Goal: Task Accomplishment & Management: Use online tool/utility

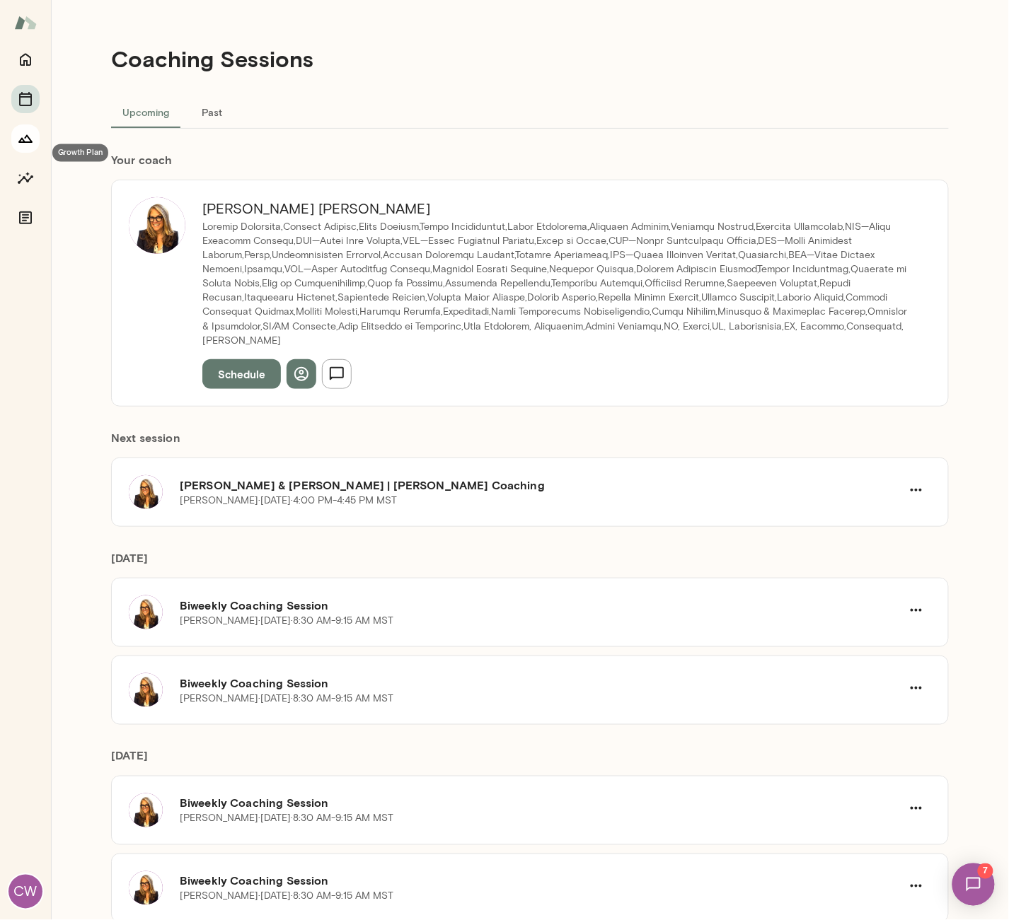
click at [26, 147] on icon "Growth Plan" at bounding box center [25, 138] width 17 height 17
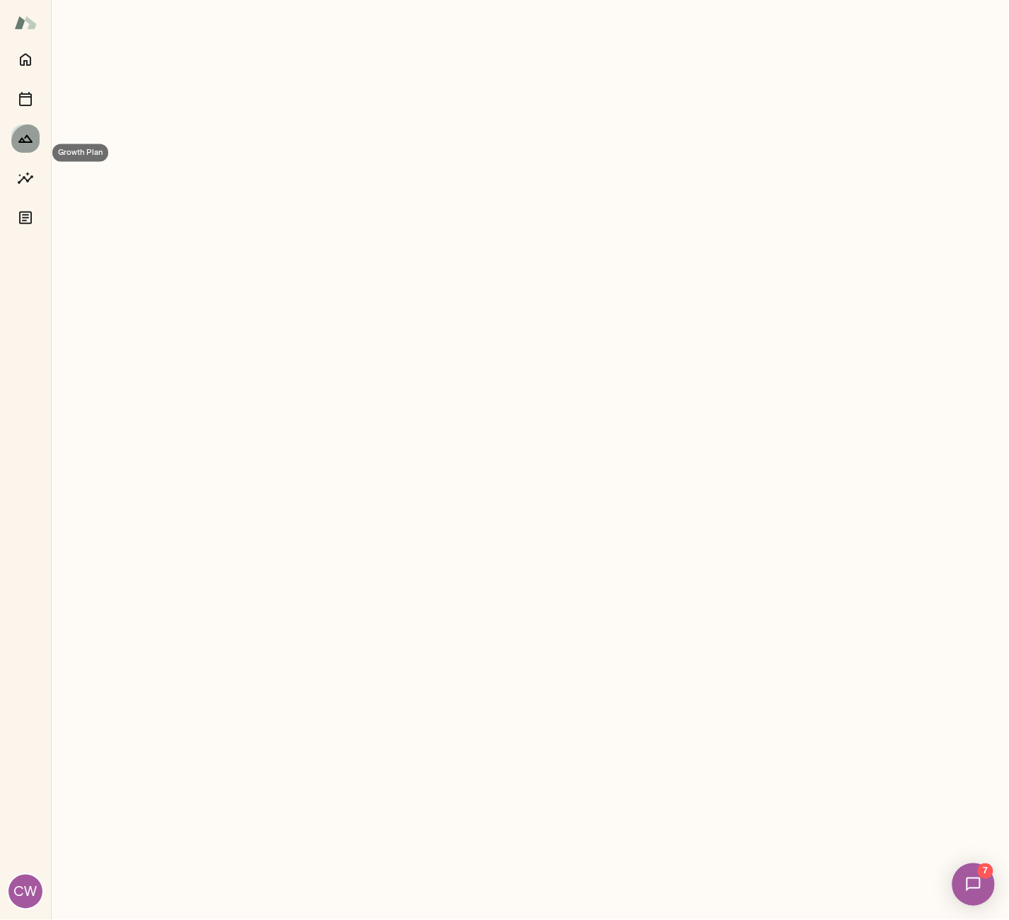
click at [32, 143] on icon "Growth Plan" at bounding box center [25, 139] width 14 height 8
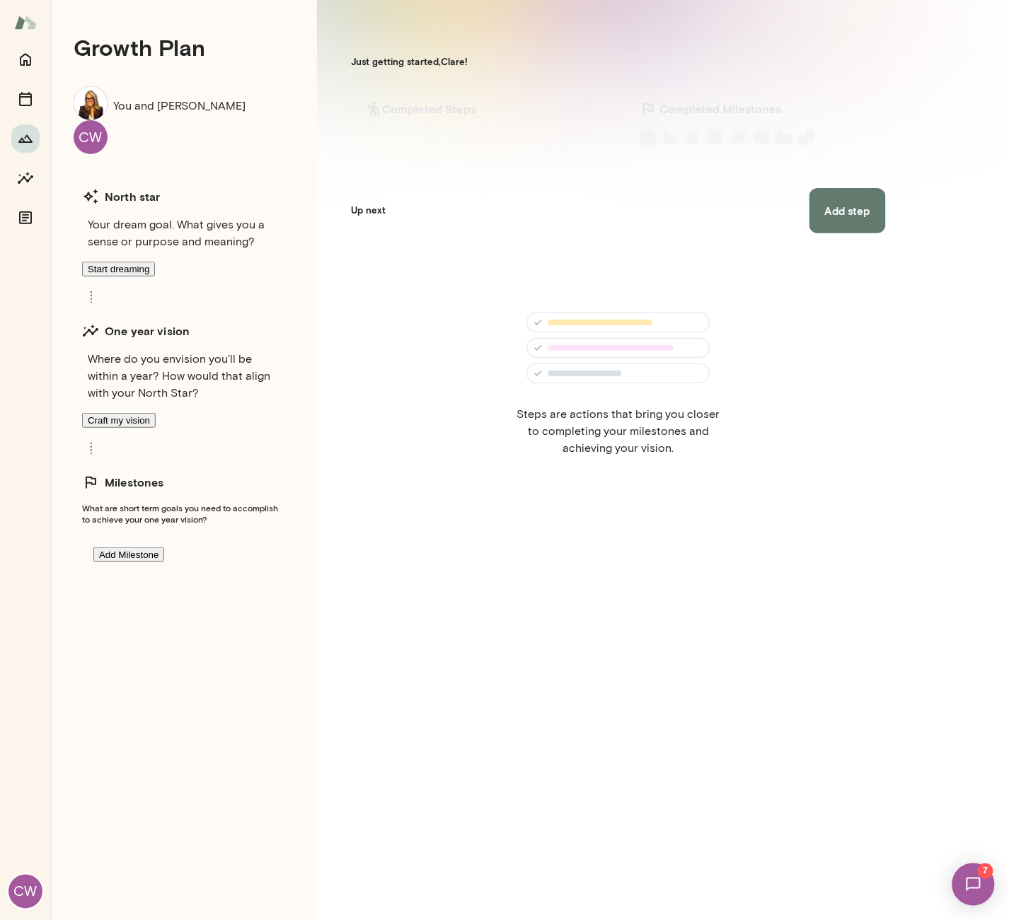
click at [966, 883] on img at bounding box center [973, 884] width 58 height 58
click at [179, 213] on div "Hi [PERSON_NAME], Hope you are well. I wanted to send a reminder to you to sche…" at bounding box center [106, 238] width 212 height 50
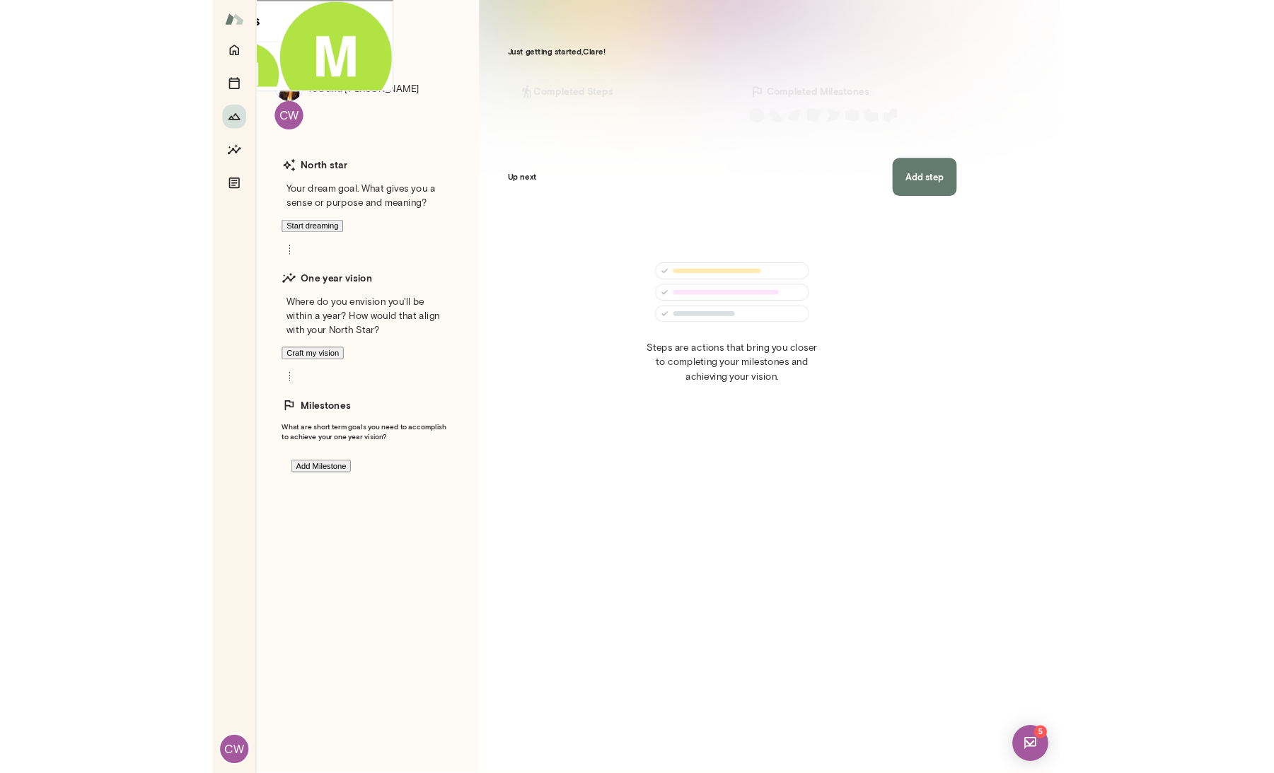
scroll to position [238, 0]
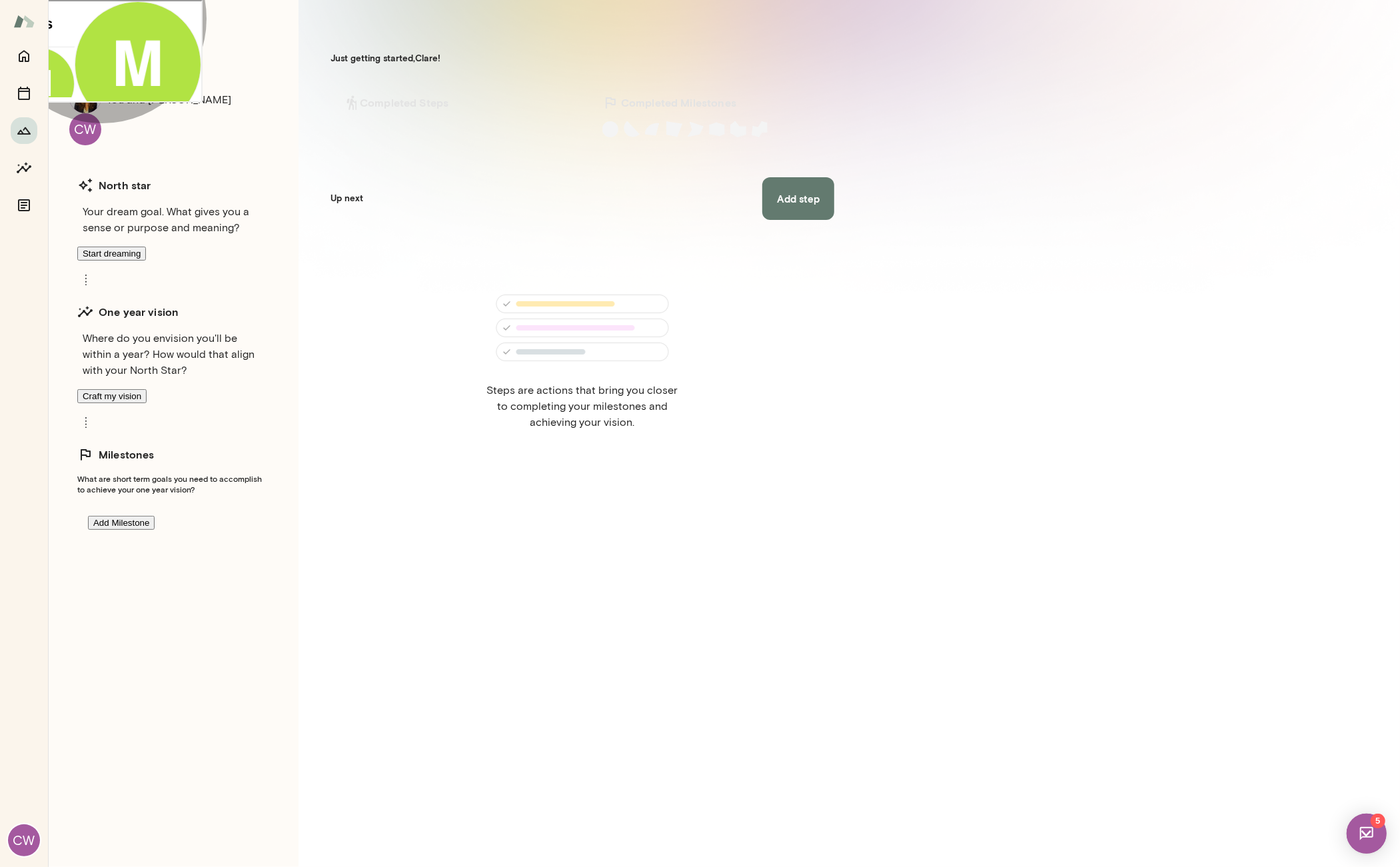
click at [146, 247] on button "Start dreaming" at bounding box center [111, 254] width 69 height 14
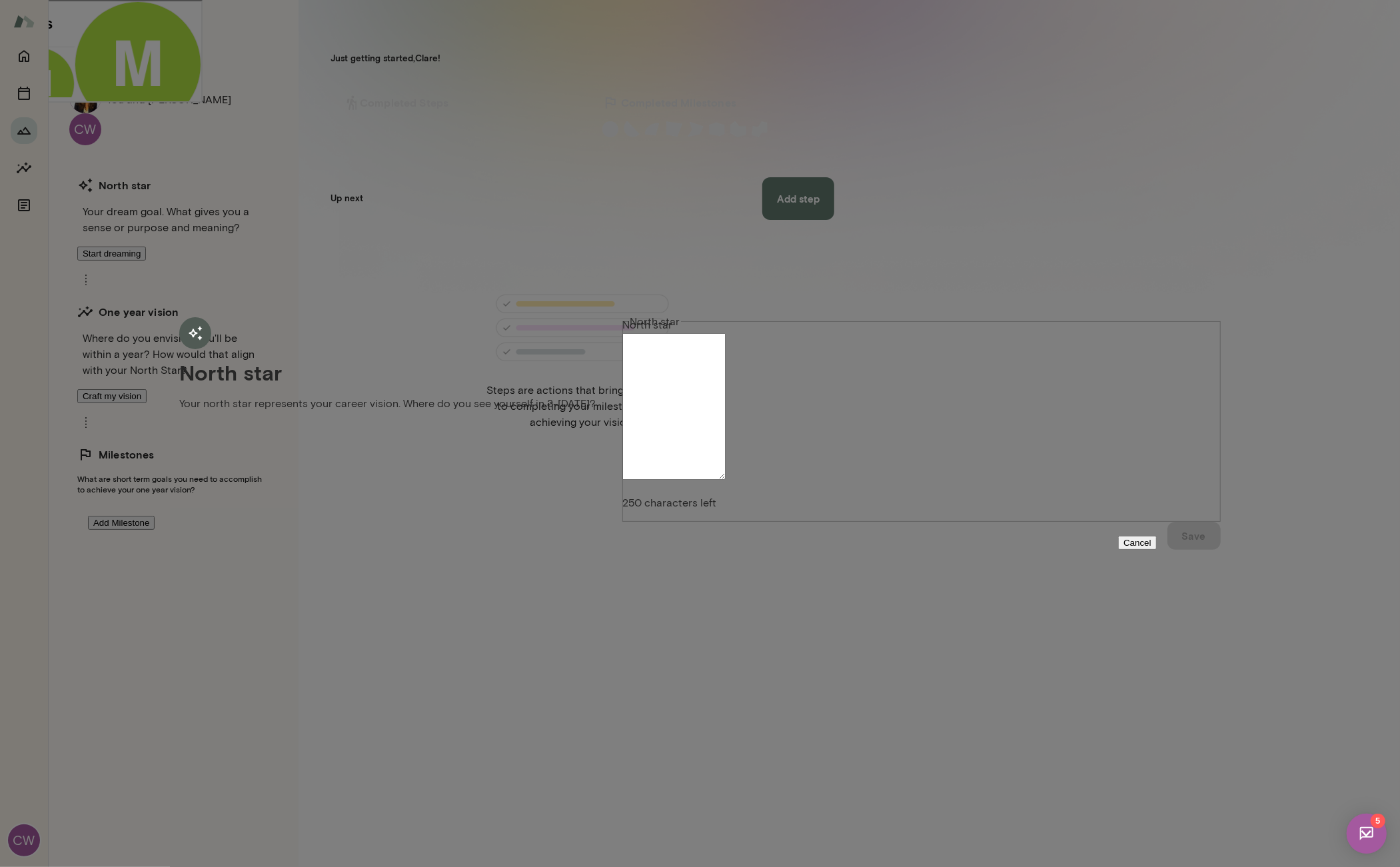
click at [950, 550] on button "Cancel" at bounding box center [1137, 543] width 39 height 14
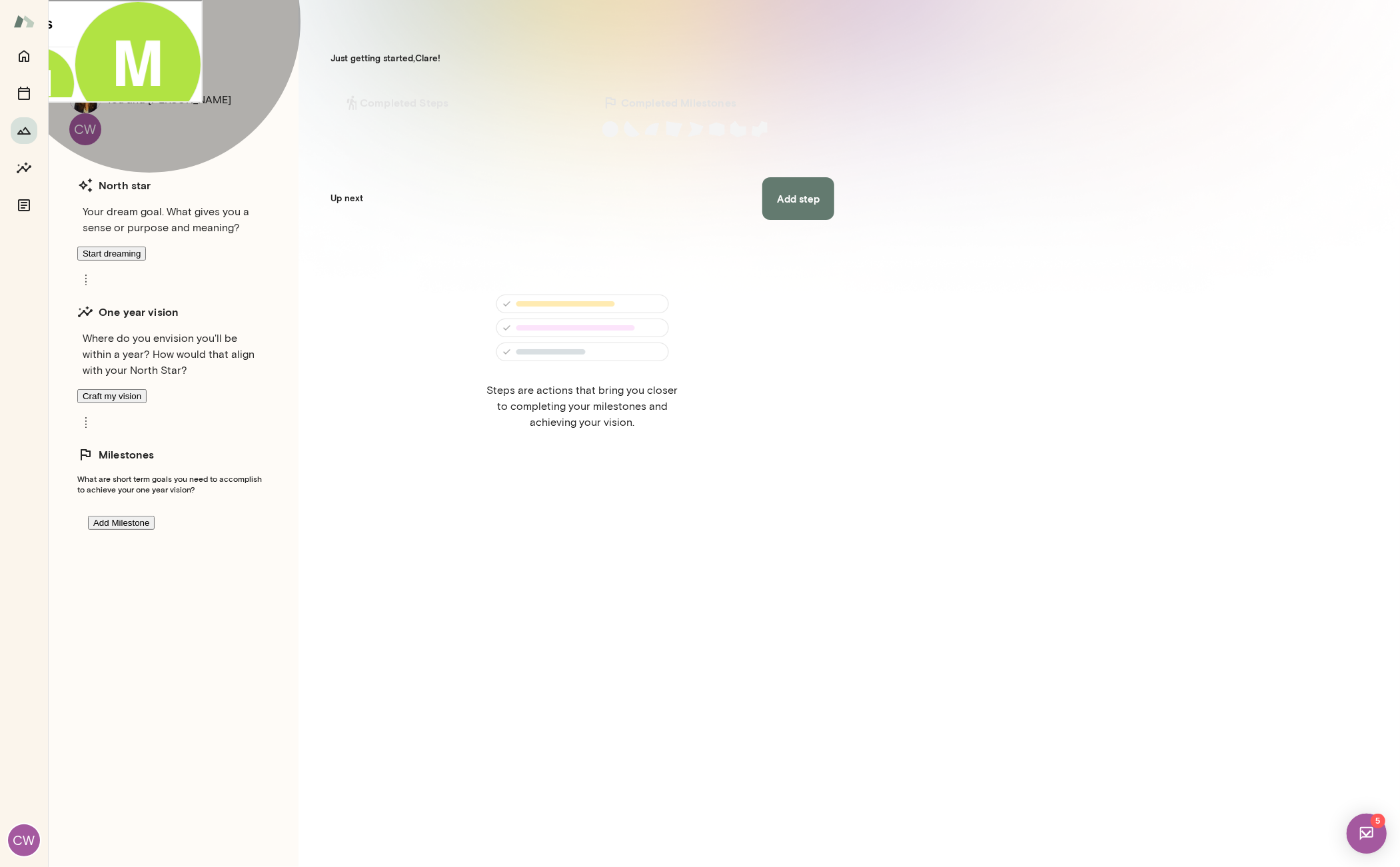
click at [147, 389] on button "Craft my vision" at bounding box center [112, 396] width 70 height 14
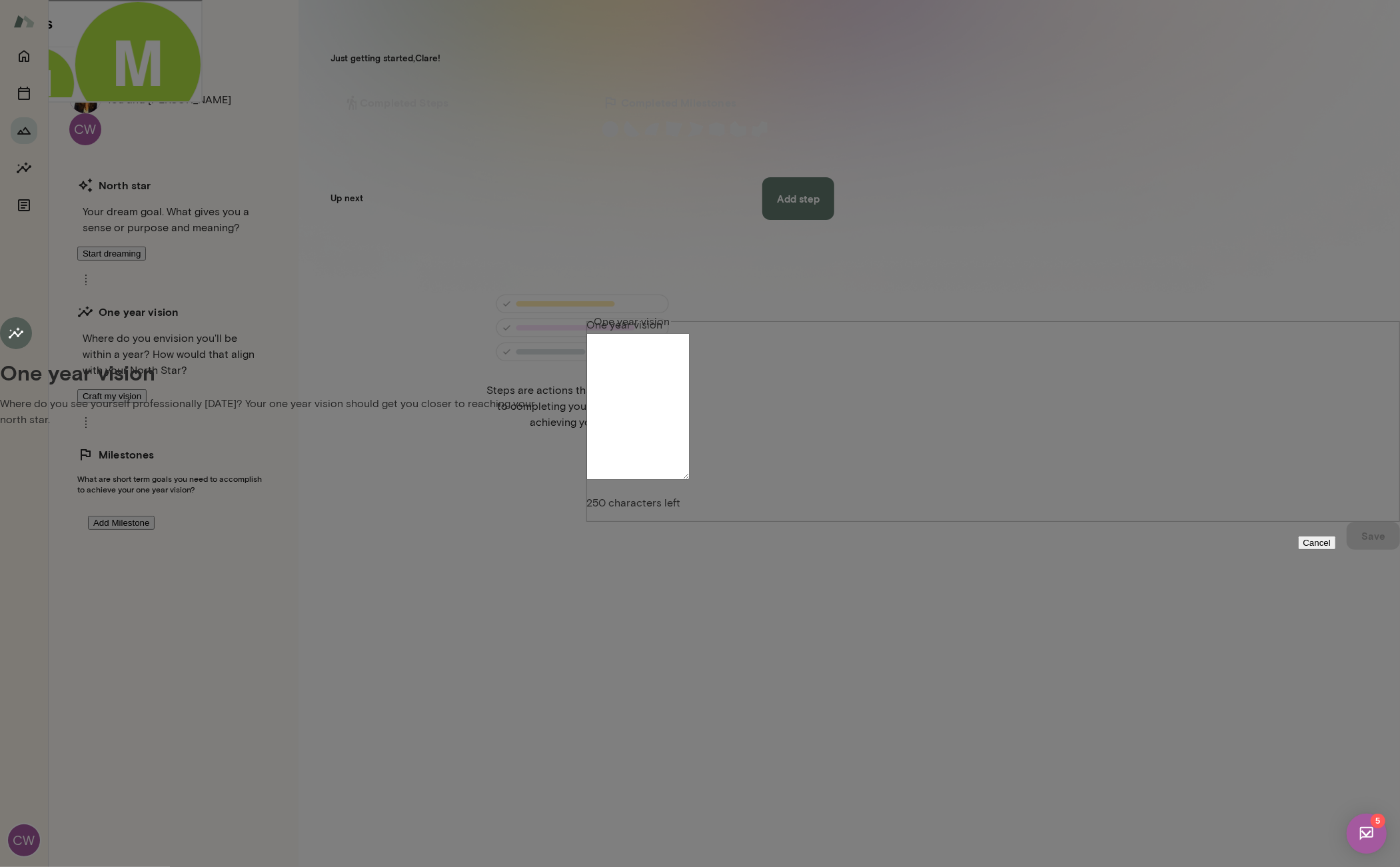
click at [192, 11] on div "[PERSON_NAME] Last Active At: [DATE] 1:45 PM" at bounding box center [137, 74] width 126 height 147
click at [73, 160] on div "Hi [PERSON_NAME], It's great to match with you! I am looking forward to getting…" at bounding box center [137, 197] width 126 height 74
click at [73, 0] on div at bounding box center [137, 0] width 126 height 0
click at [950, 838] on img at bounding box center [1366, 833] width 40 height 40
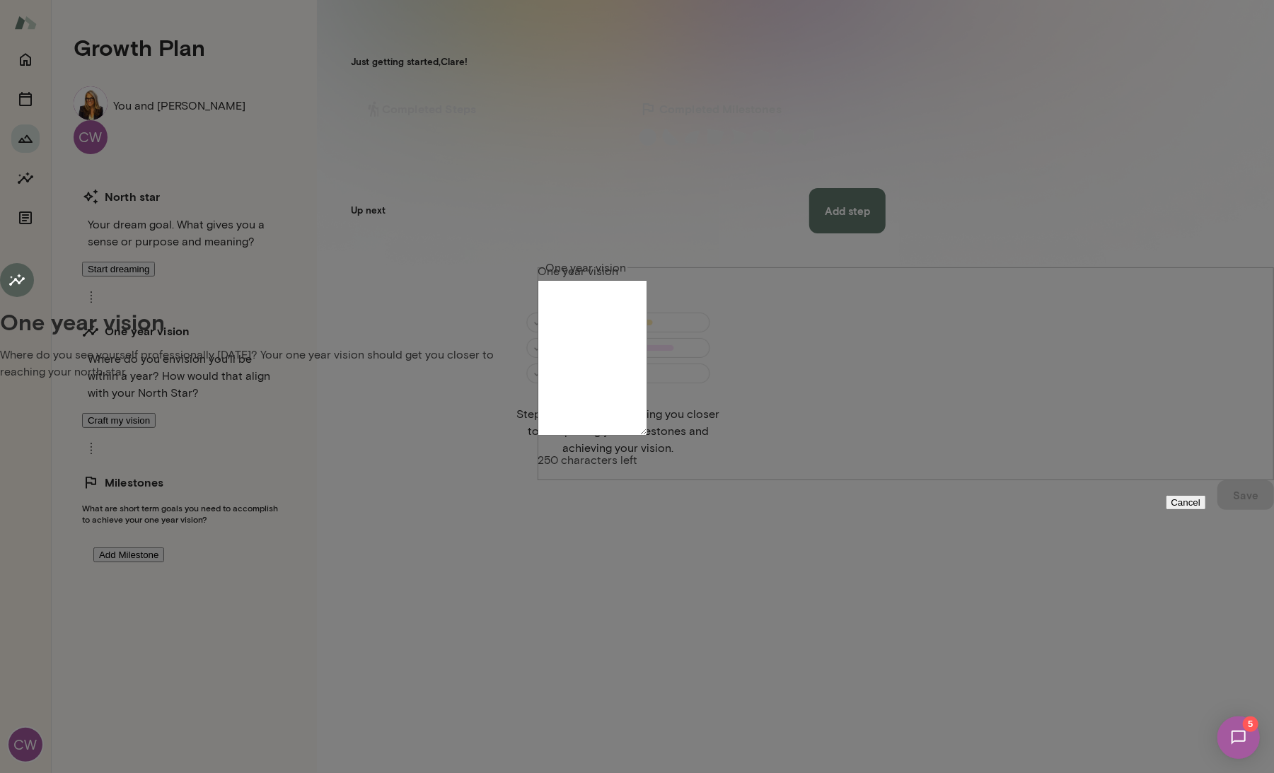
click at [23, 207] on div "One year vision Where do you see yourself professionally [DATE]? Your one year …" at bounding box center [637, 386] width 1274 height 773
click at [1008, 510] on button "Cancel" at bounding box center [1186, 502] width 41 height 15
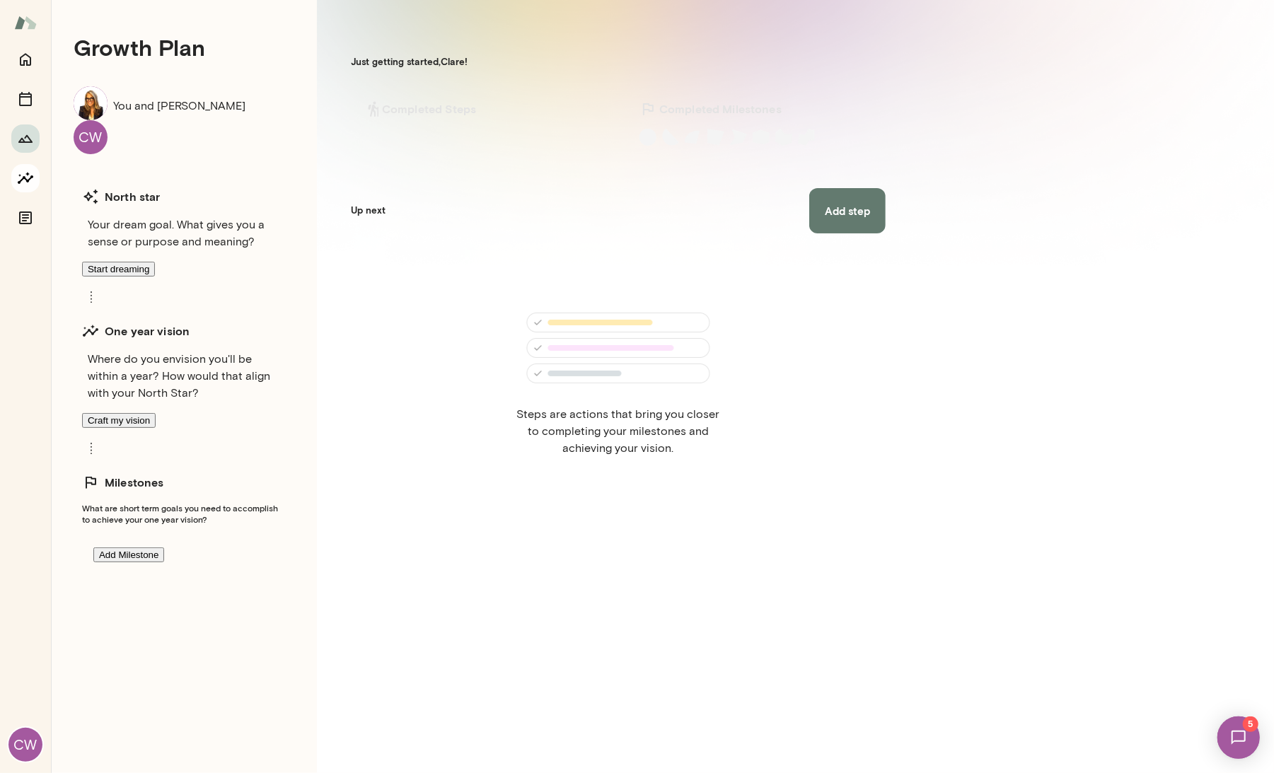
click at [26, 192] on button "Insights" at bounding box center [25, 178] width 28 height 28
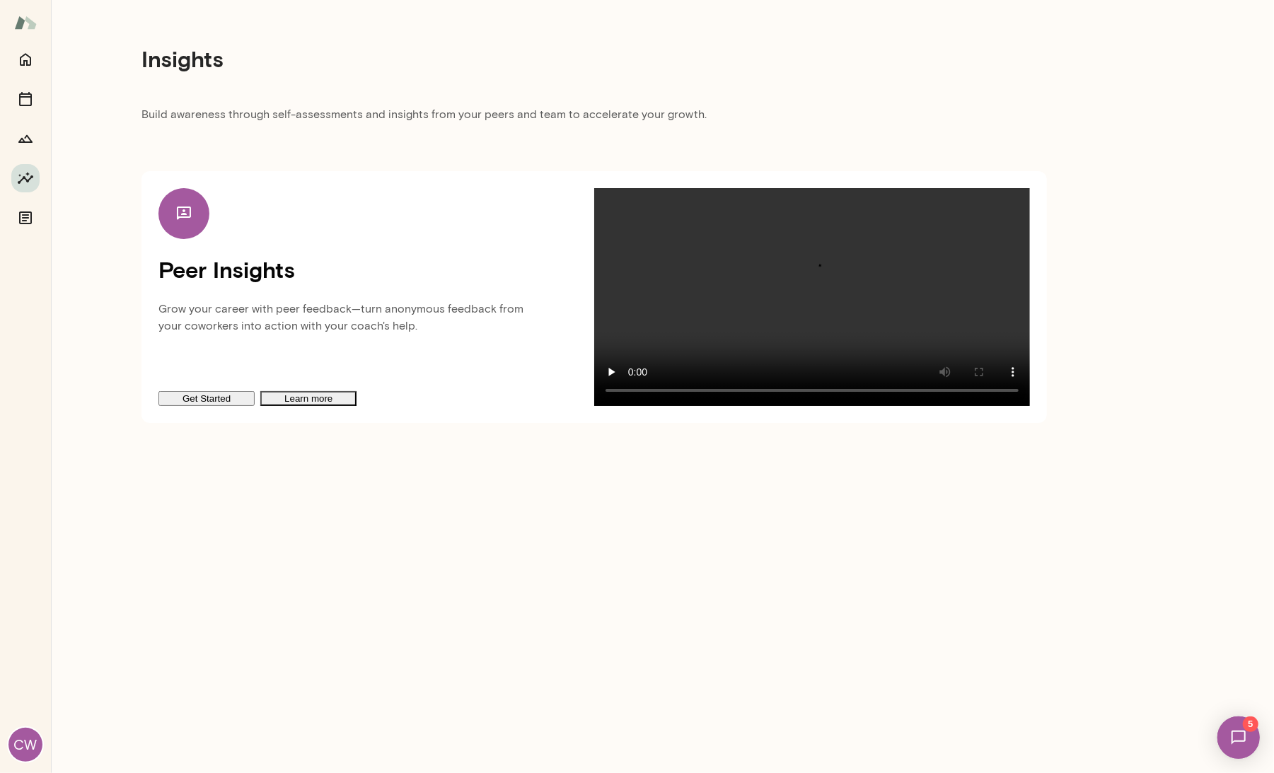
click at [331, 106] on p "Build awareness through self-assessments and insights from your peers and team …" at bounding box center [594, 118] width 906 height 25
click at [224, 406] on button "Get Started" at bounding box center [206, 398] width 96 height 15
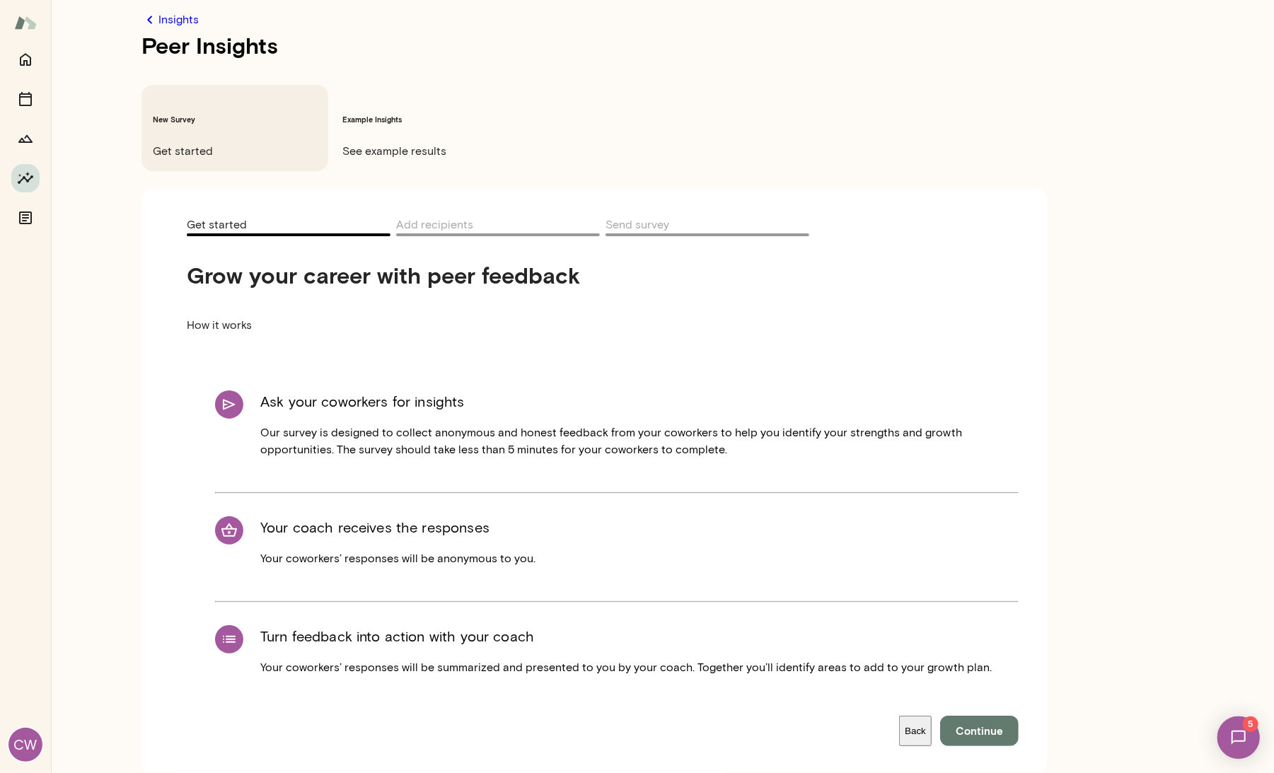
click at [366, 143] on span "See example results" at bounding box center [424, 151] width 164 height 17
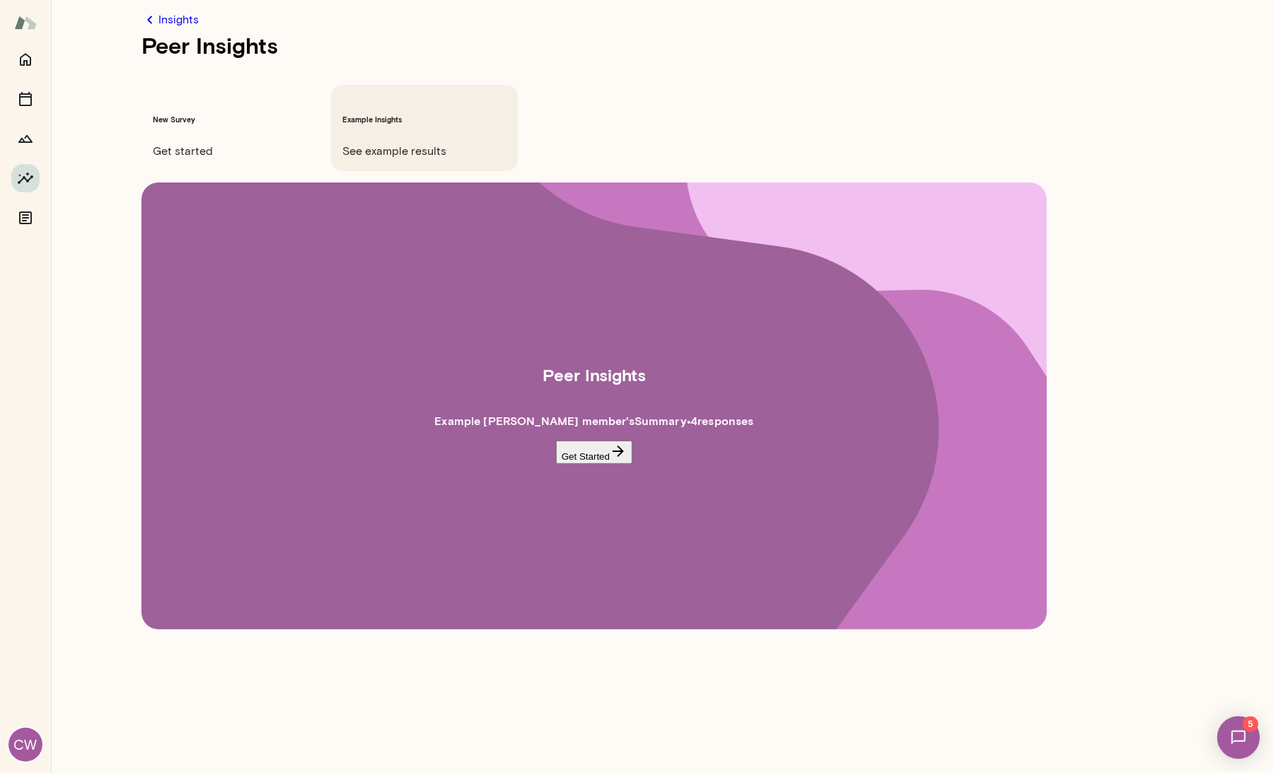
click at [205, 171] on div "Peer Insights Example [PERSON_NAME] member 's Summary • 4 response s Get Started" at bounding box center [594, 428] width 906 height 515
click at [198, 143] on span "Get started" at bounding box center [235, 151] width 164 height 17
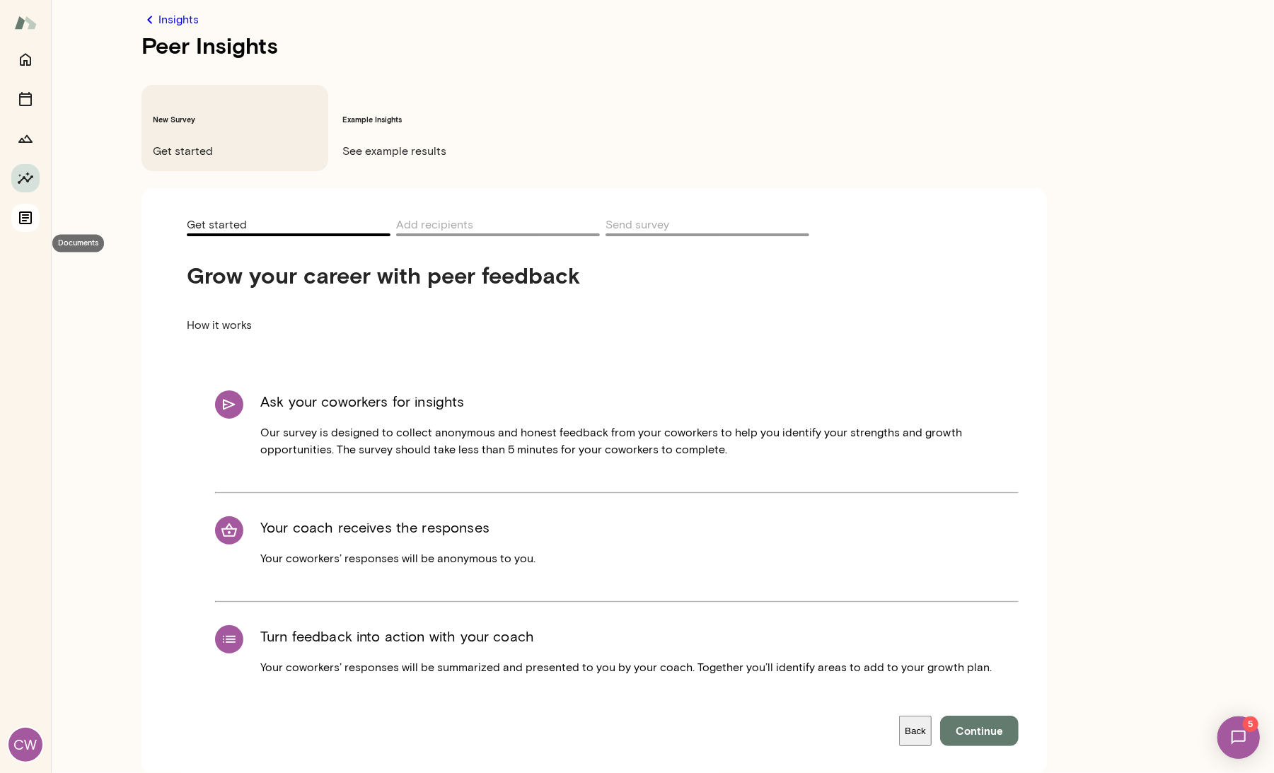
click at [23, 226] on icon "Documents" at bounding box center [25, 217] width 17 height 17
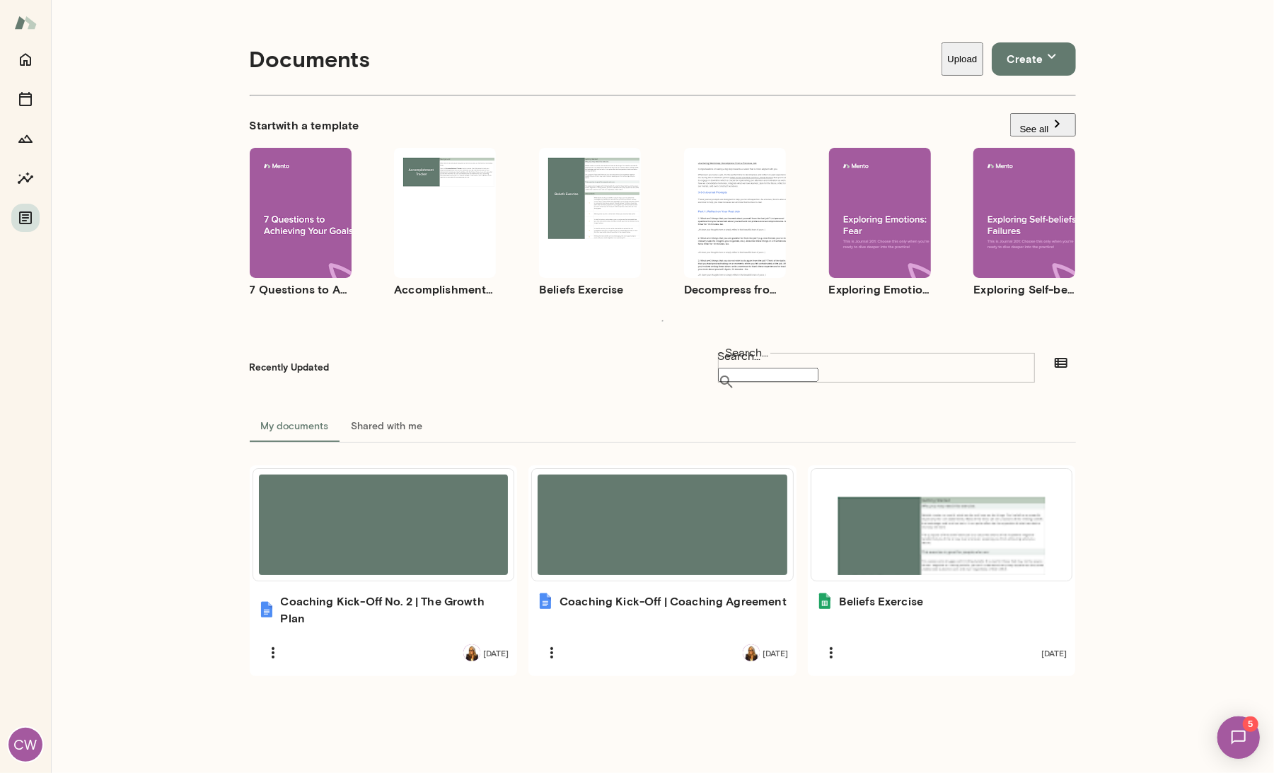
click at [569, 188] on icon "button" at bounding box center [565, 196] width 17 height 17
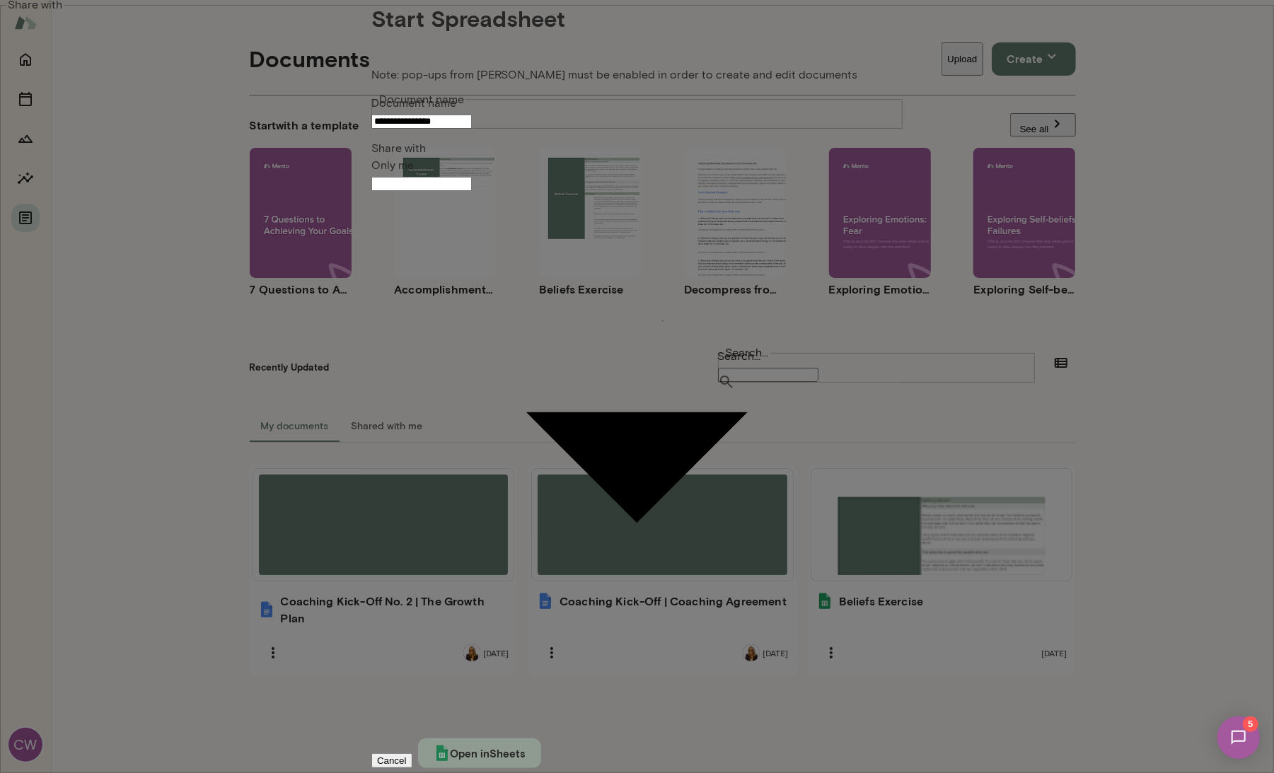
click at [541, 739] on button "Open in Sheets" at bounding box center [479, 754] width 123 height 30
